Goal: Use online tool/utility: Utilize a website feature to perform a specific function

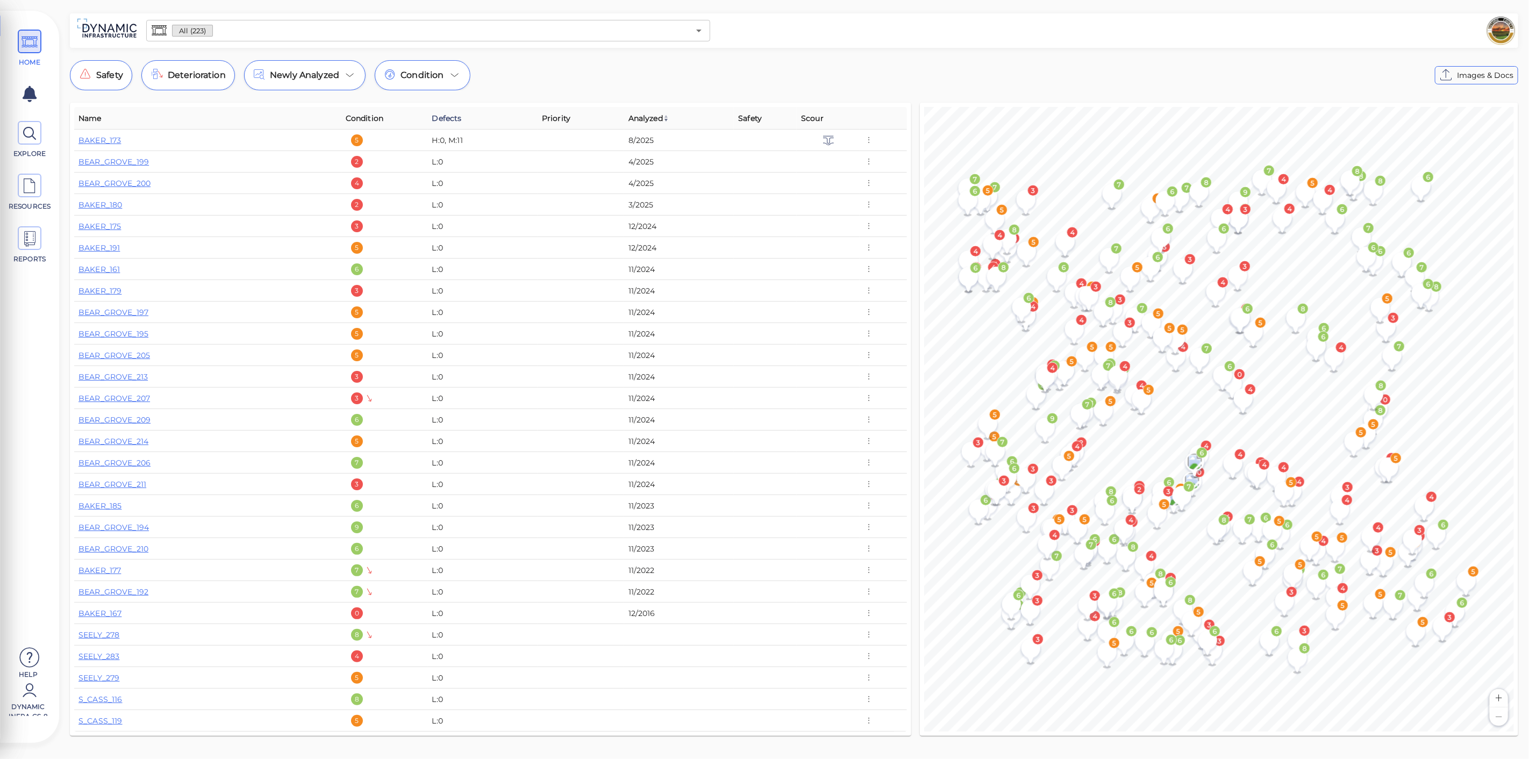
click at [452, 117] on span "Defects" at bounding box center [447, 118] width 30 height 13
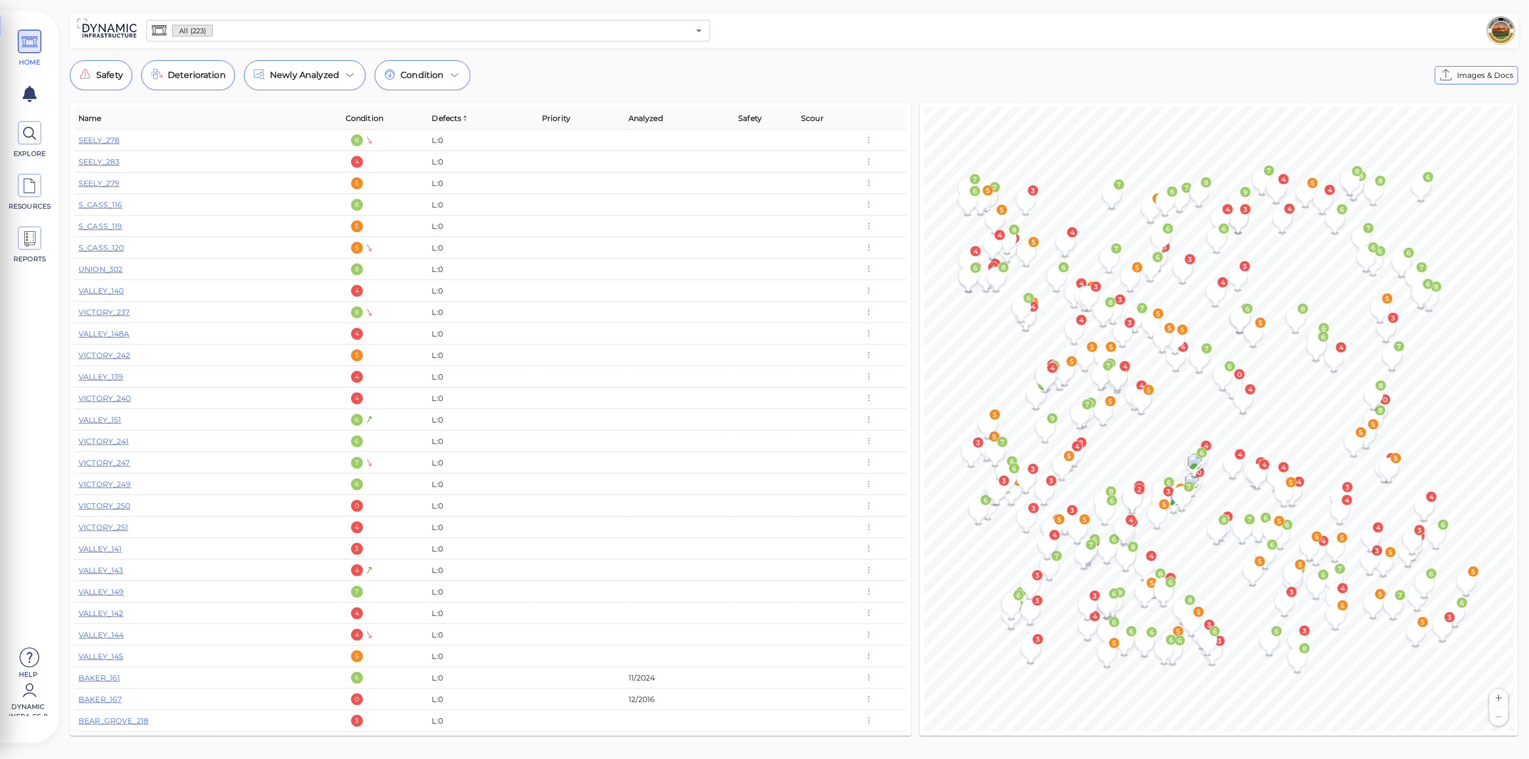
click at [443, 116] on span "Defects" at bounding box center [450, 118] width 36 height 13
click at [423, 78] on span "Condition" at bounding box center [421, 75] width 43 height 13
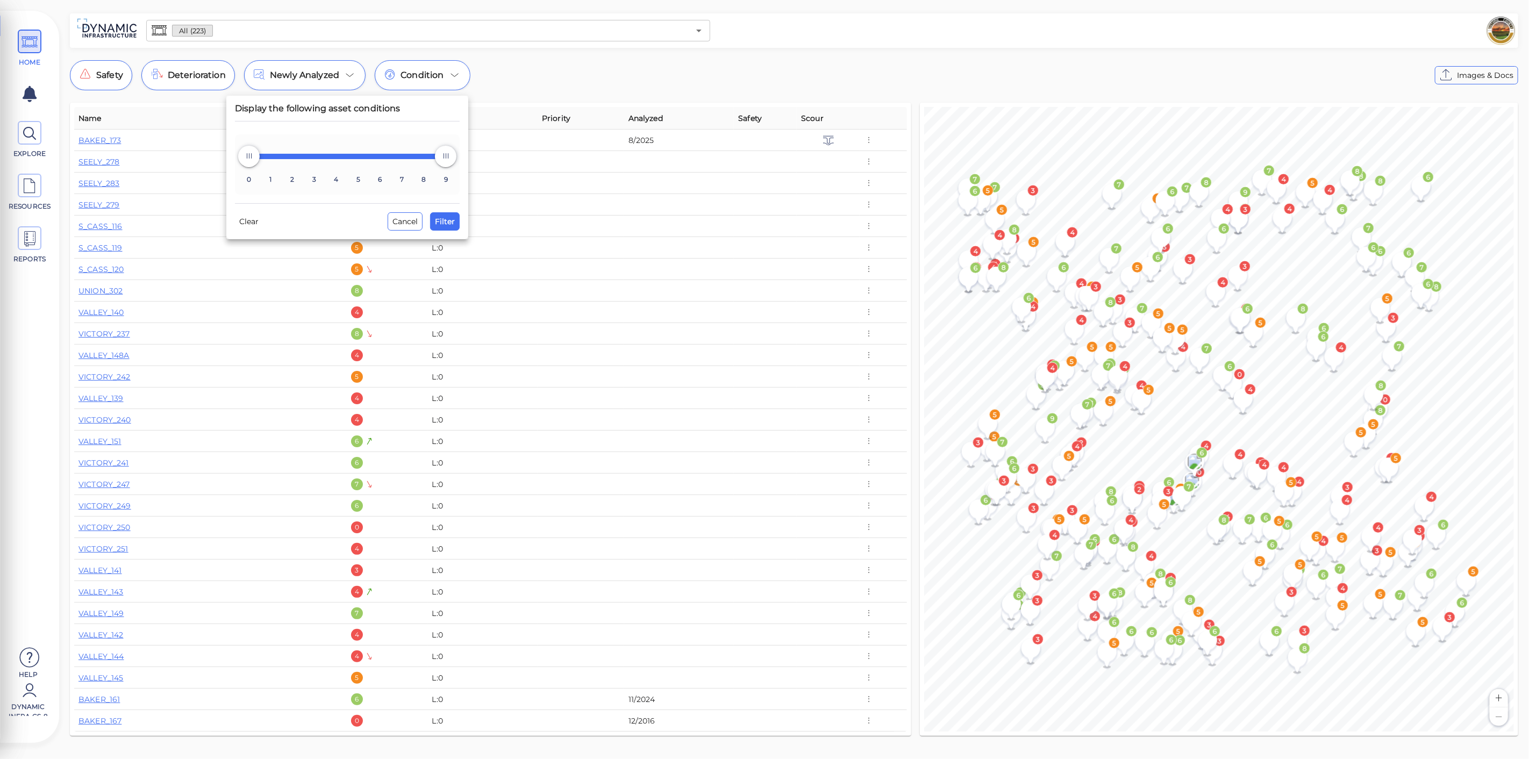
type input "6"
click at [379, 159] on span at bounding box center [348, 156] width 198 height 5
click at [452, 225] on span "Filter" at bounding box center [445, 221] width 20 height 13
